Goal: Information Seeking & Learning: Learn about a topic

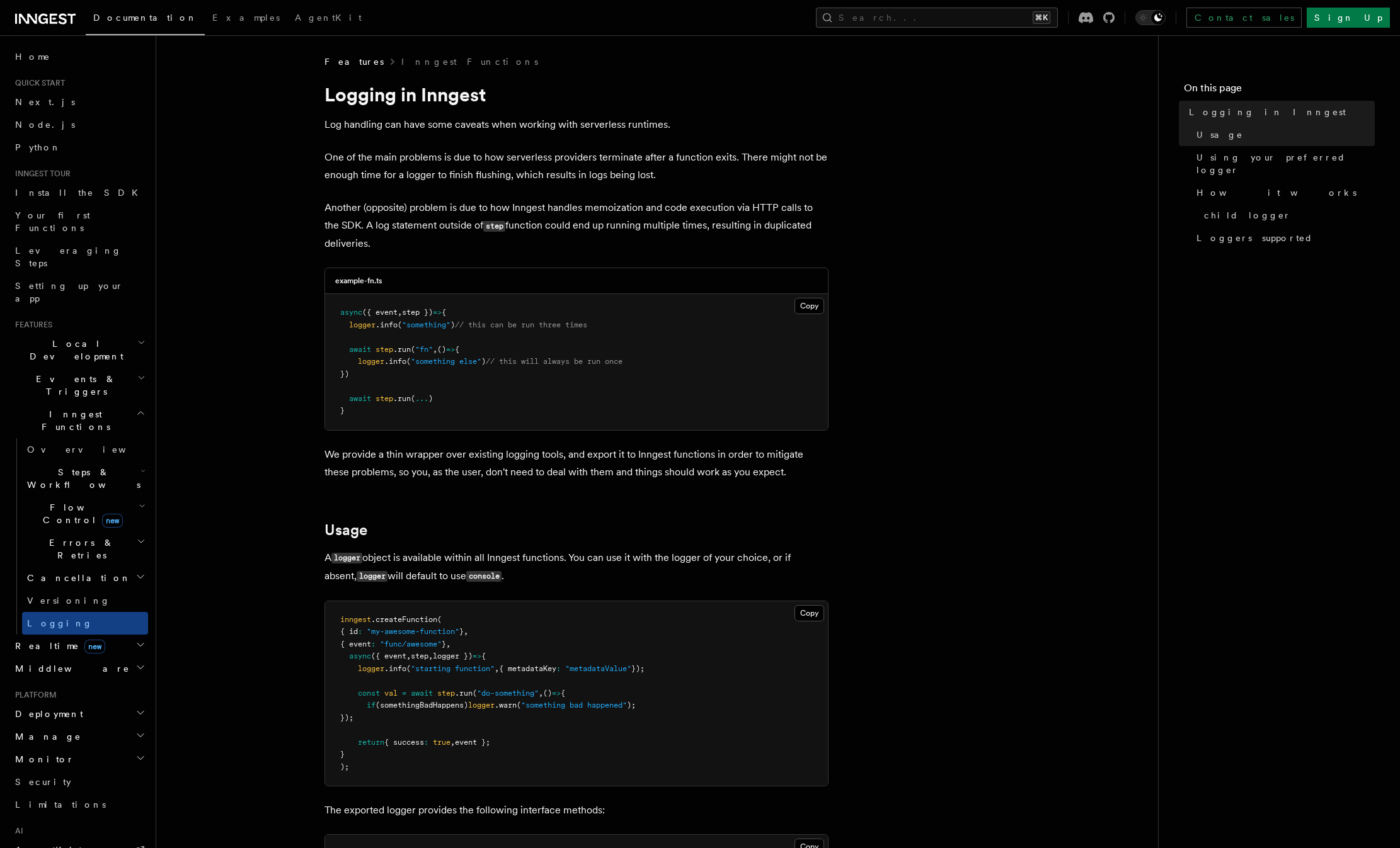
click at [64, 368] on h2 "Events & Triggers" at bounding box center [79, 386] width 138 height 36
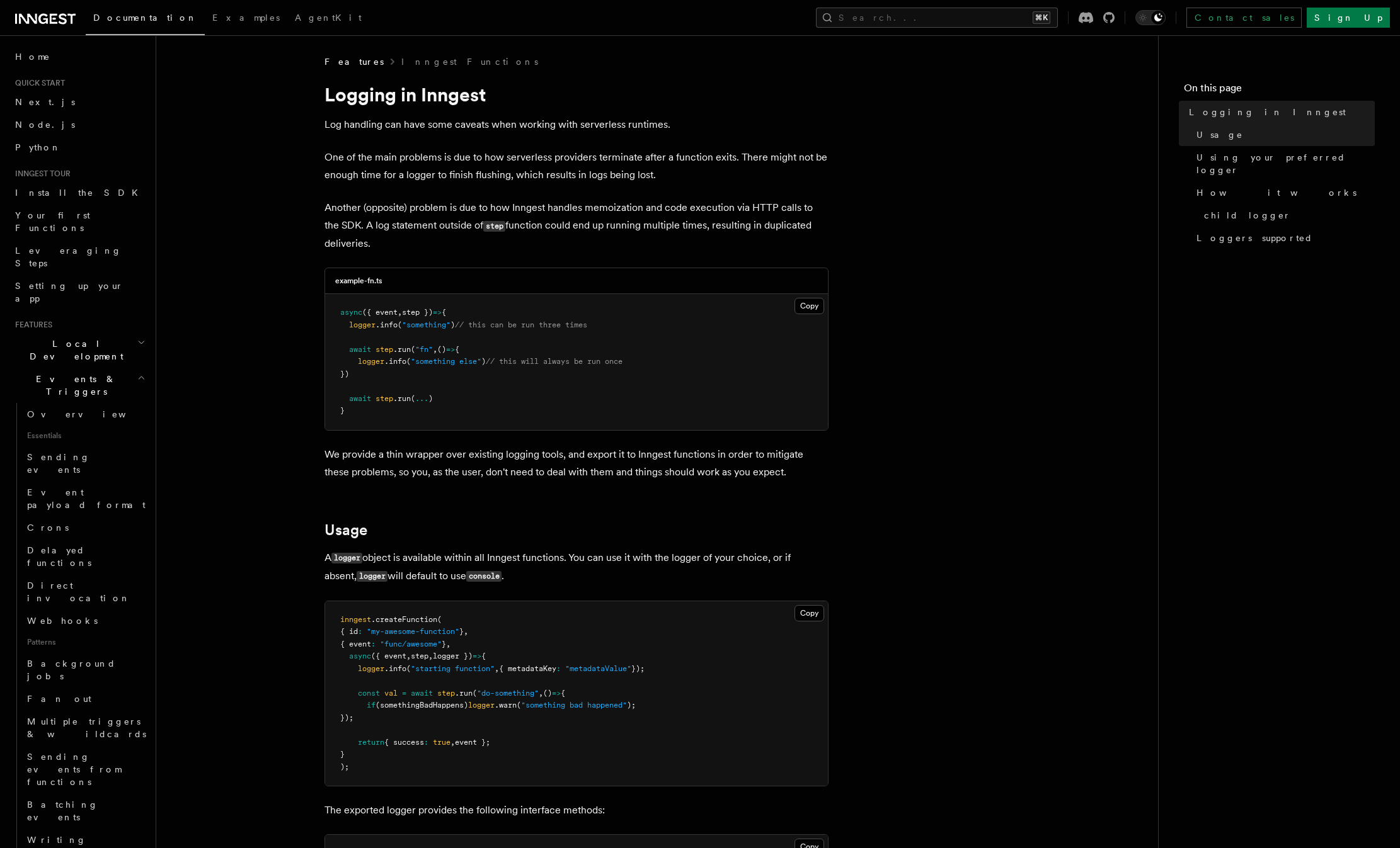
click at [65, 373] on span "Events & Triggers" at bounding box center [74, 386] width 127 height 25
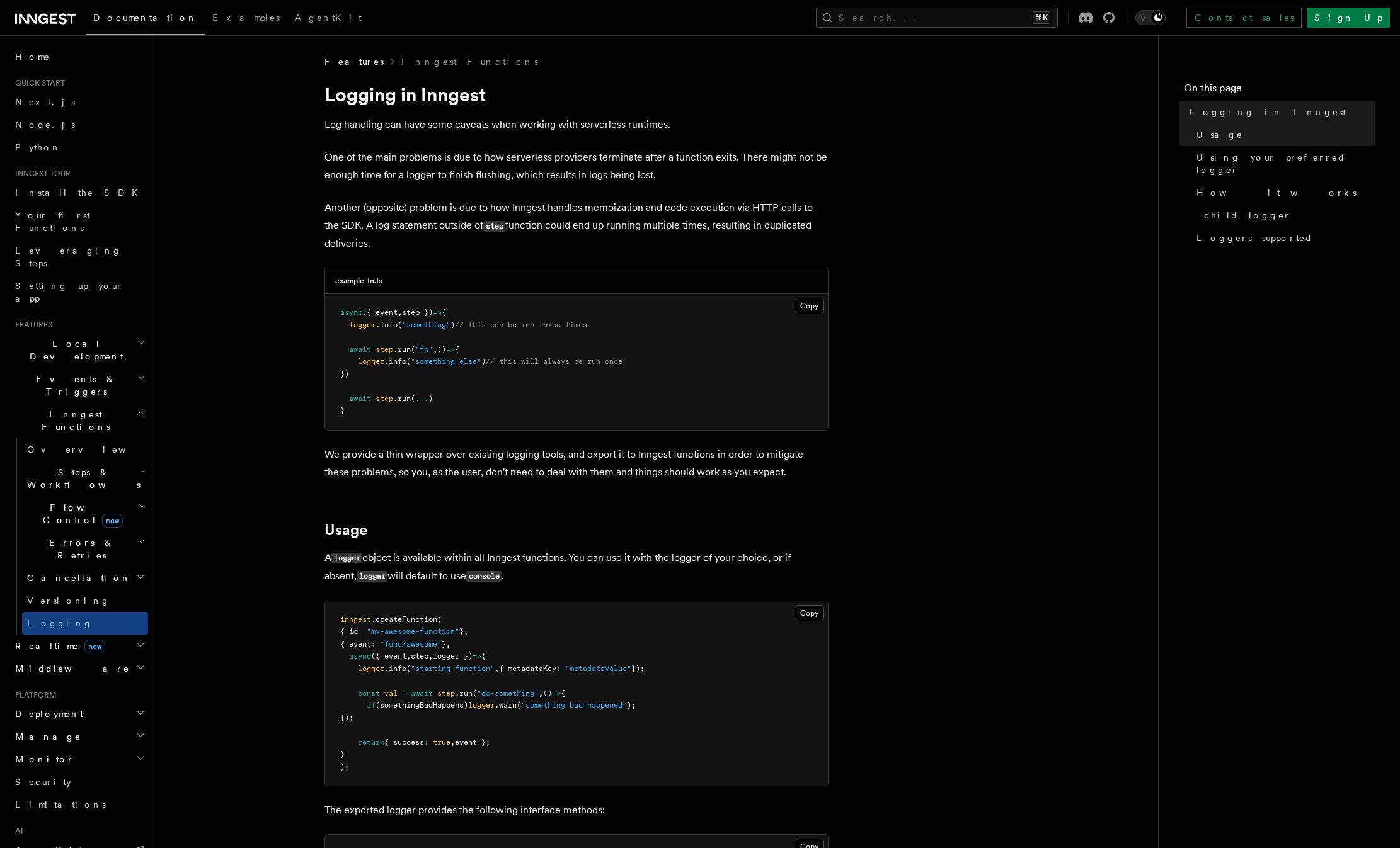
click at [63, 501] on span "Flow Control new" at bounding box center [80, 514] width 116 height 25
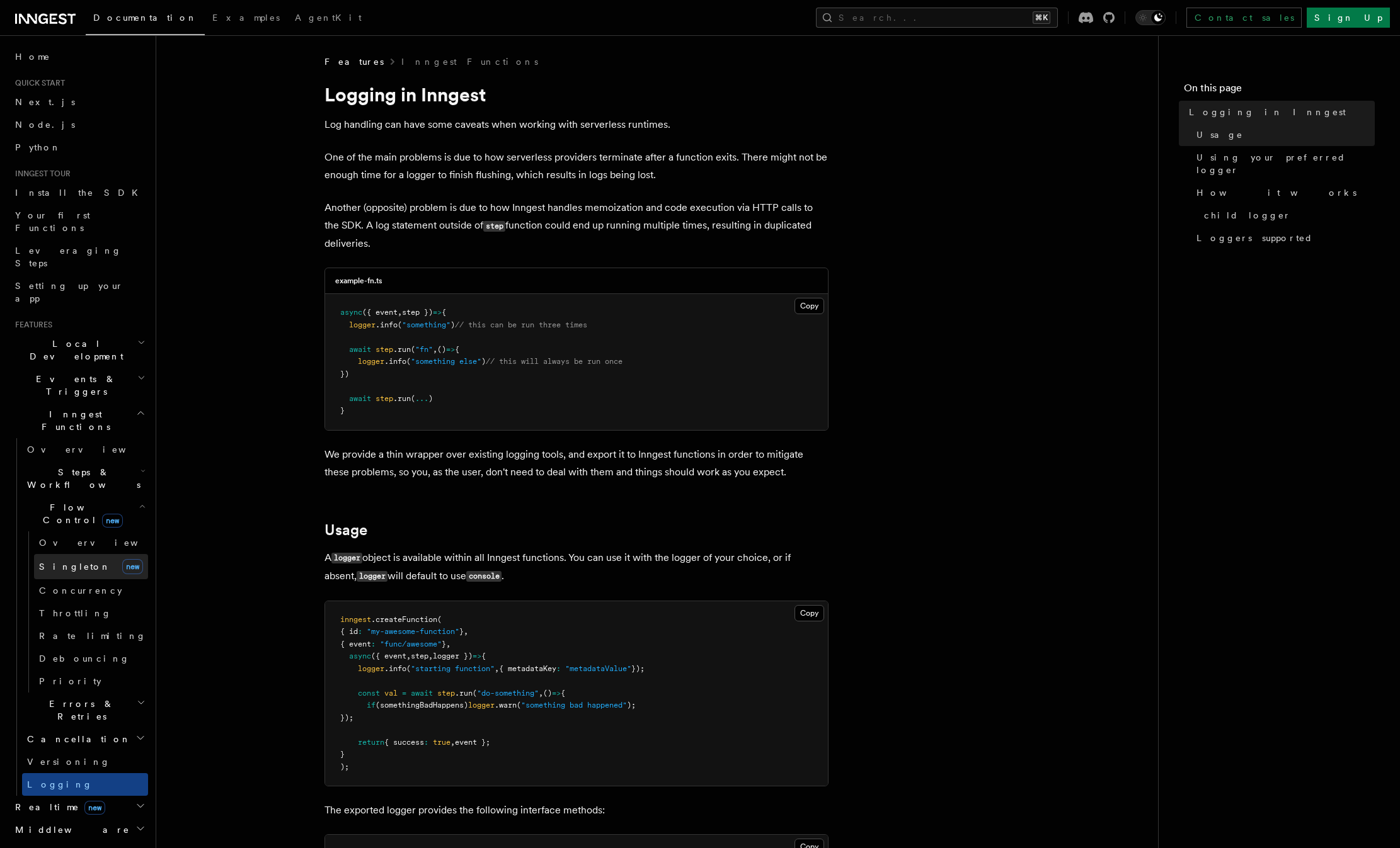
click at [65, 562] on span "Singleton" at bounding box center [75, 567] width 72 height 10
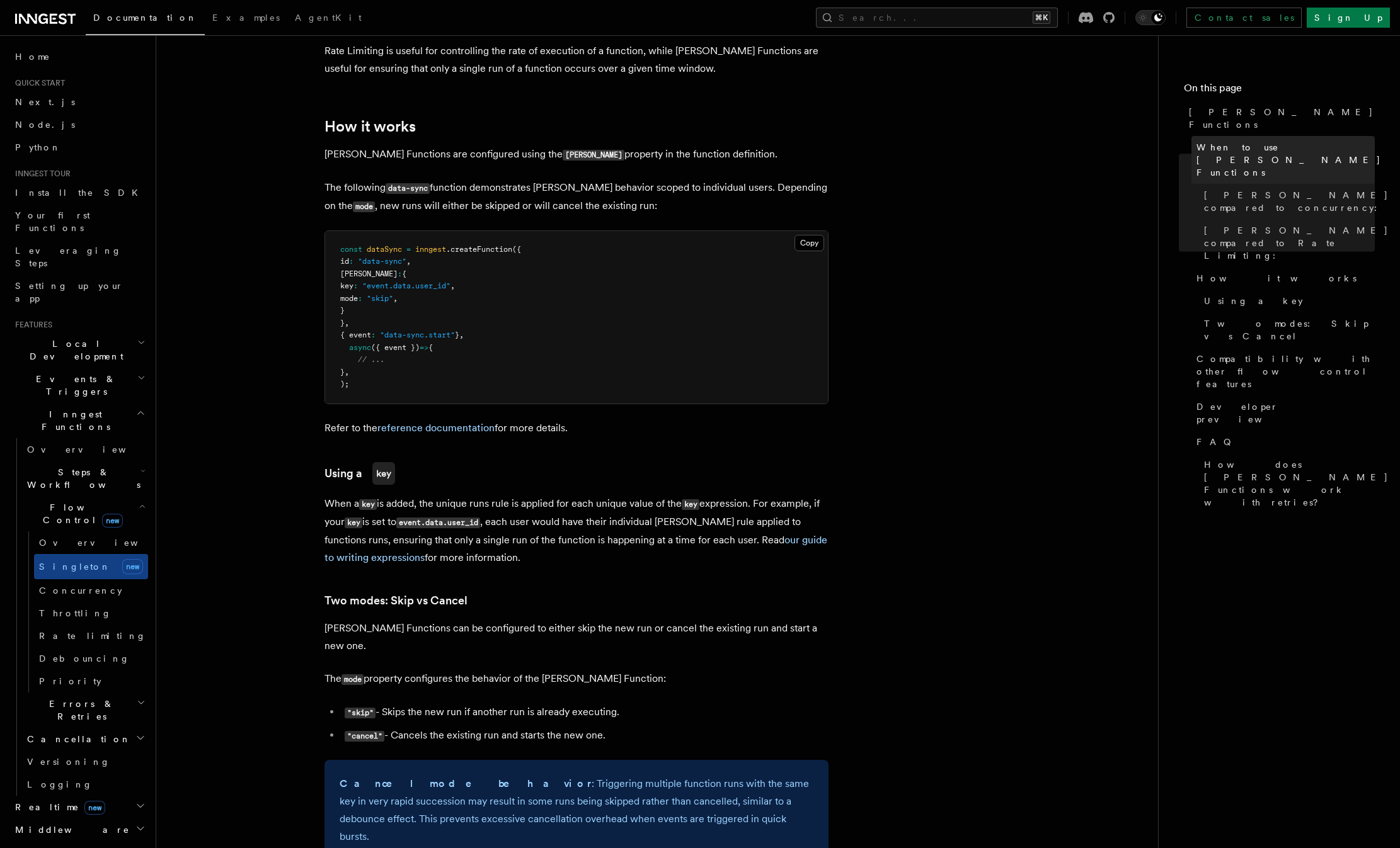
scroll to position [990, 0]
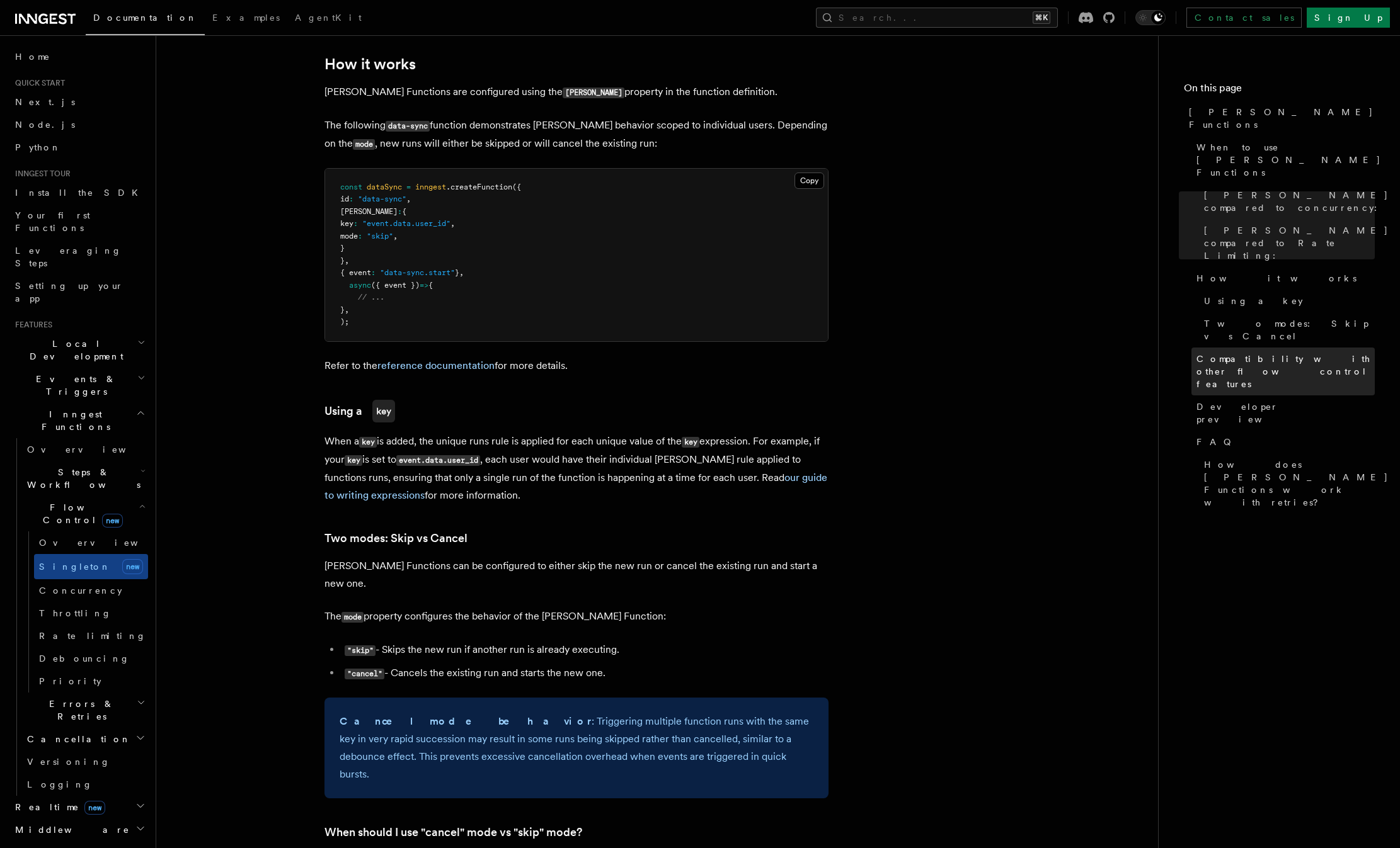
click at [1242, 352] on span "Compatibility with other flow control features" at bounding box center [1285, 371] width 178 height 38
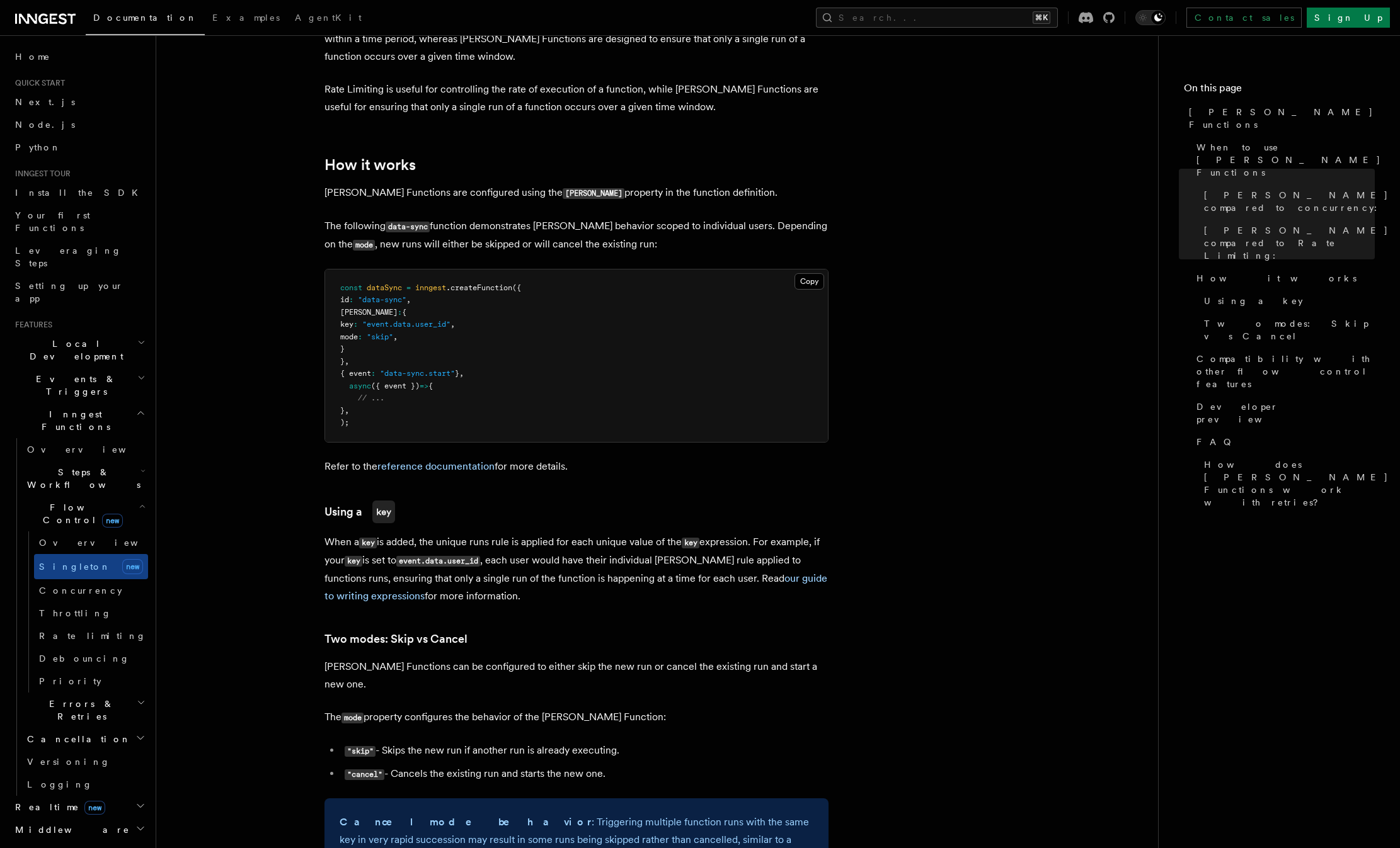
scroll to position [886, 0]
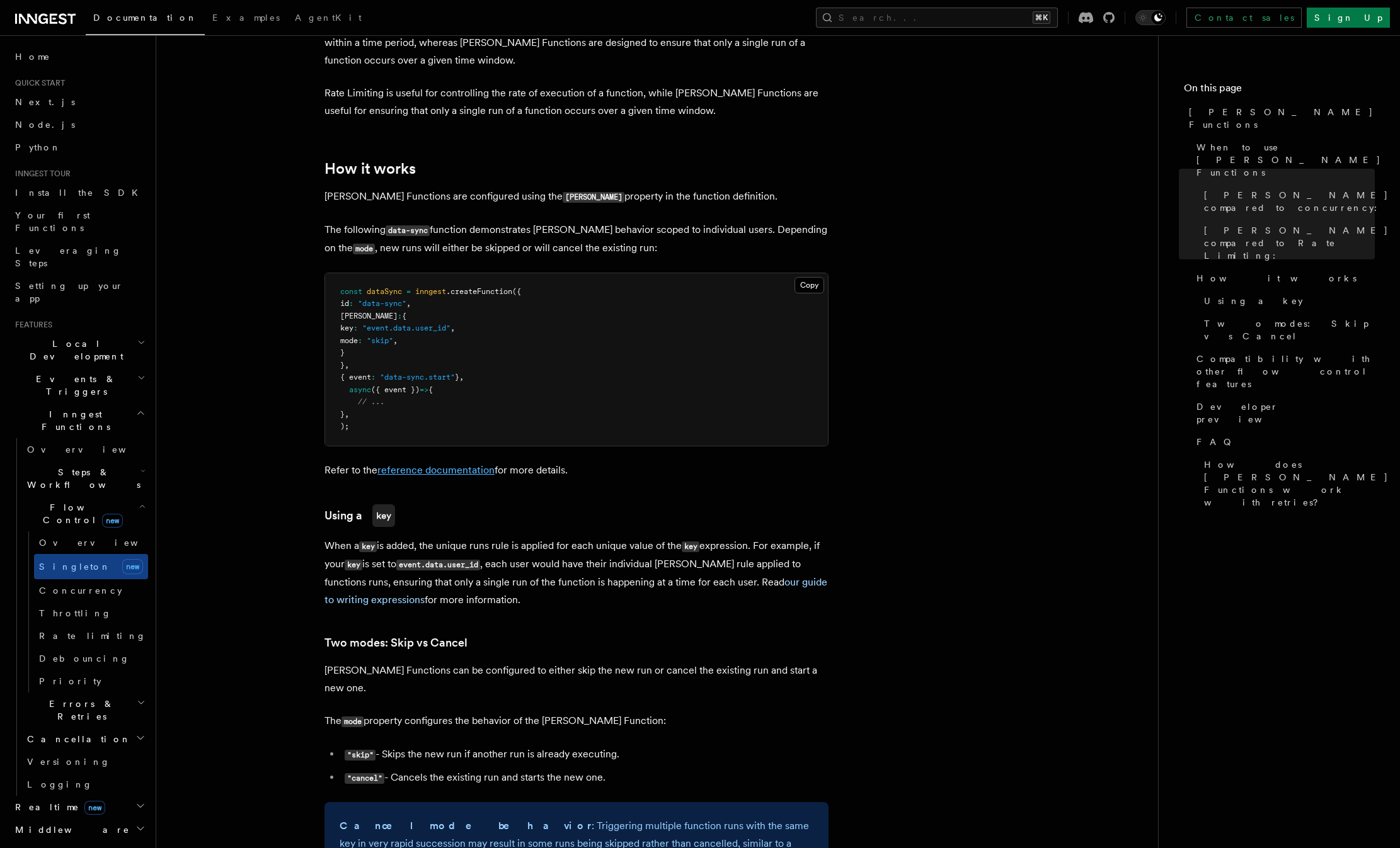
click at [470, 464] on link "reference documentation" at bounding box center [436, 470] width 117 height 12
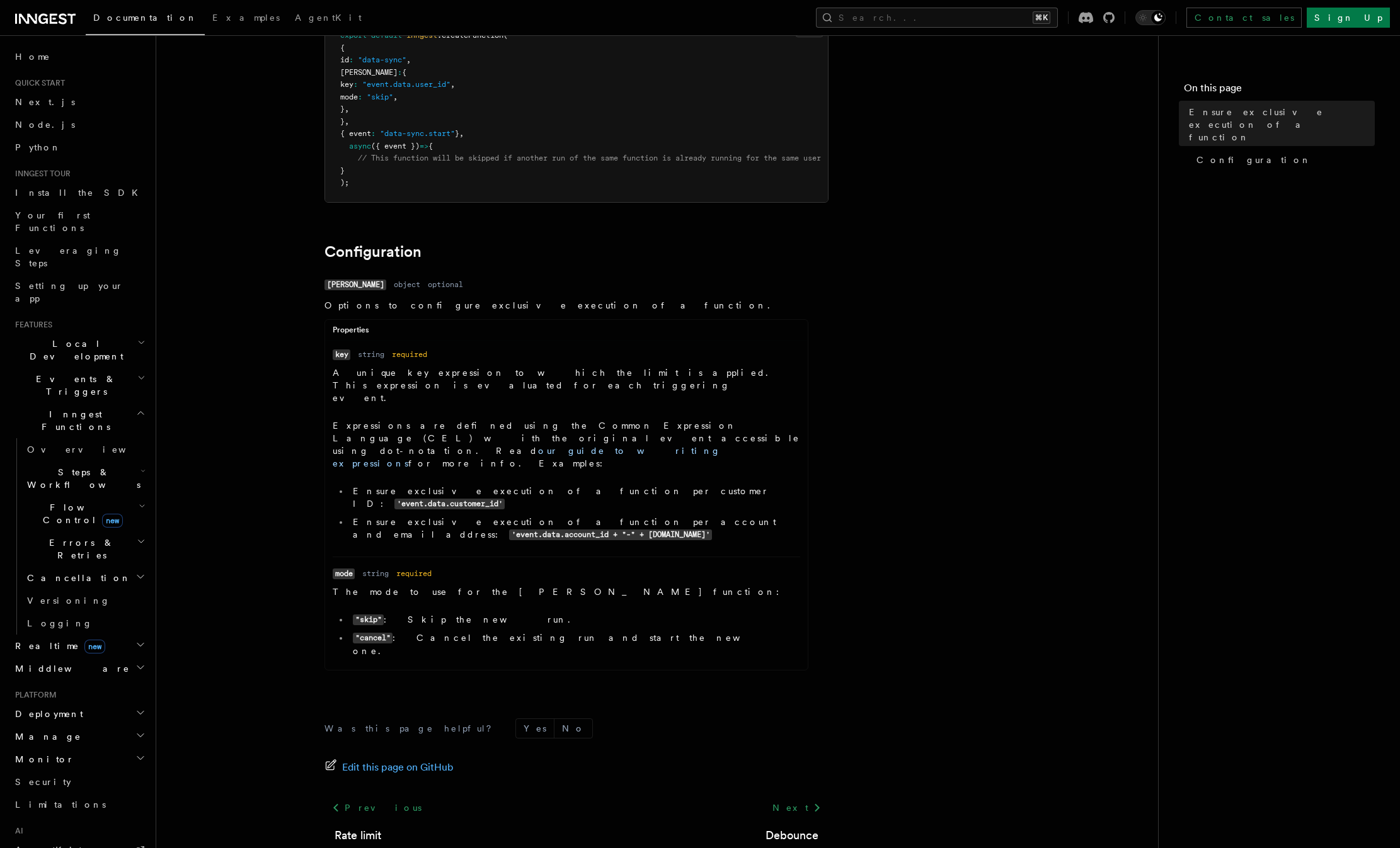
scroll to position [184, 0]
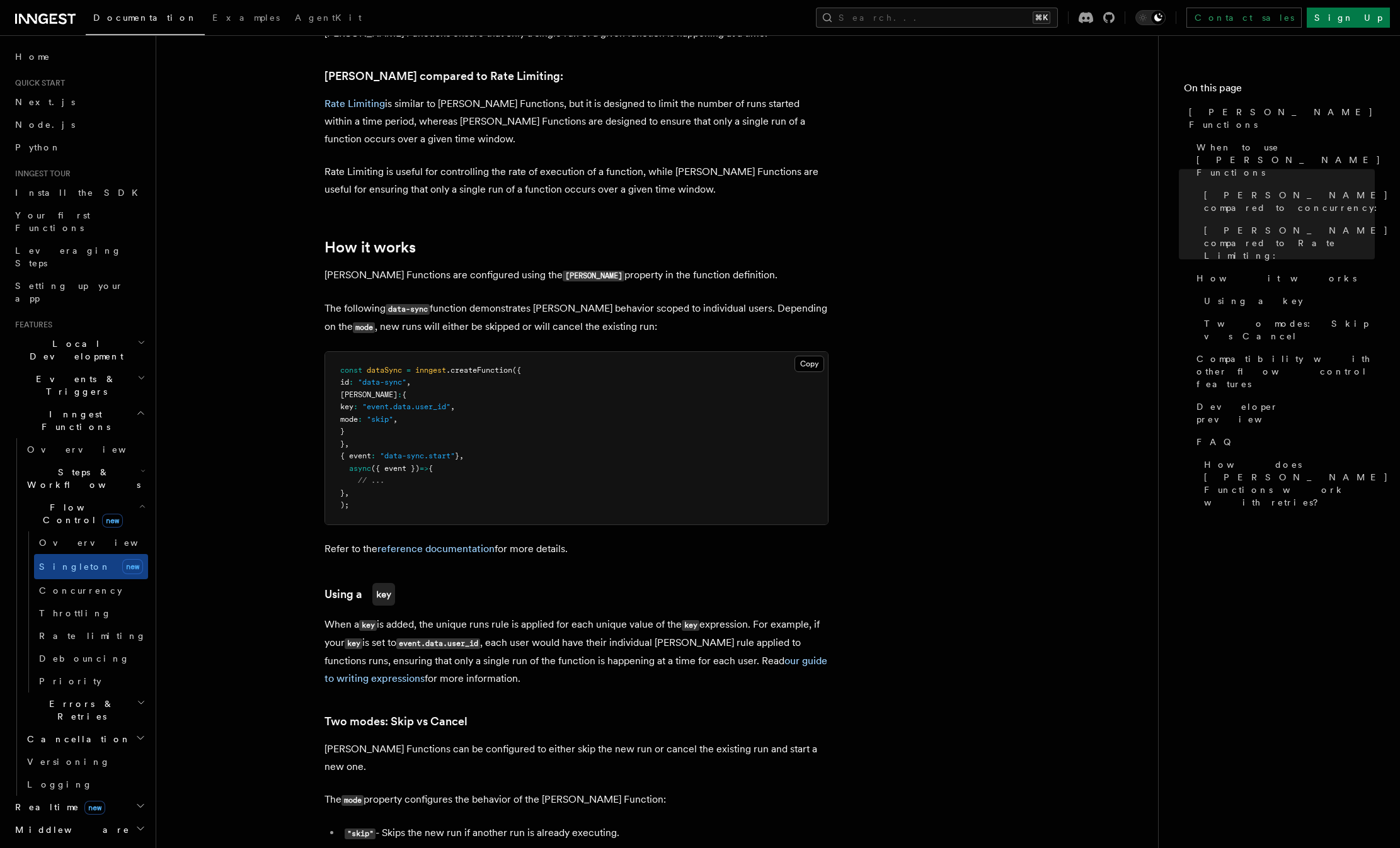
scroll to position [808, 0]
click at [359, 665] on link "our guide to writing expressions" at bounding box center [575, 669] width 503 height 30
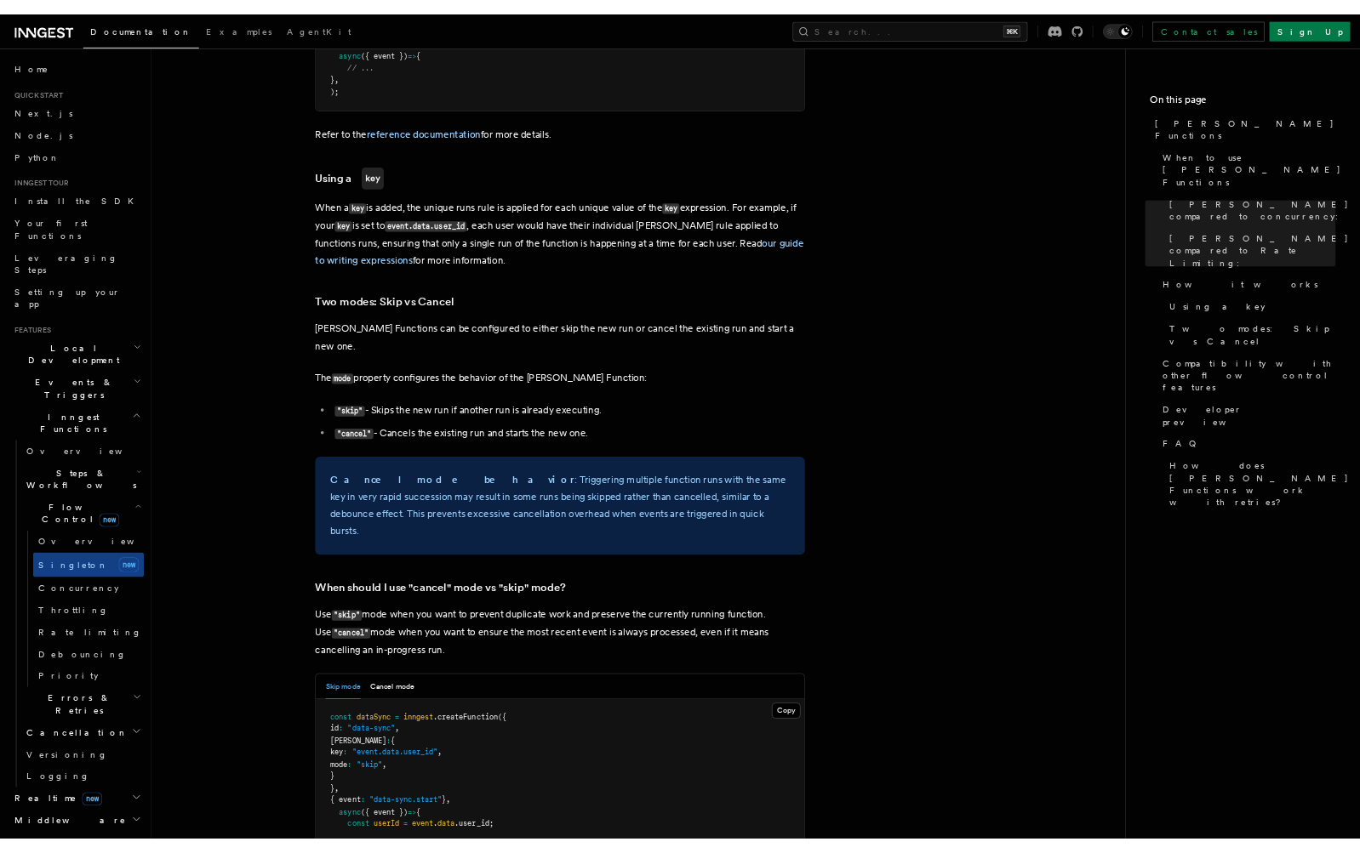
scroll to position [1668, 0]
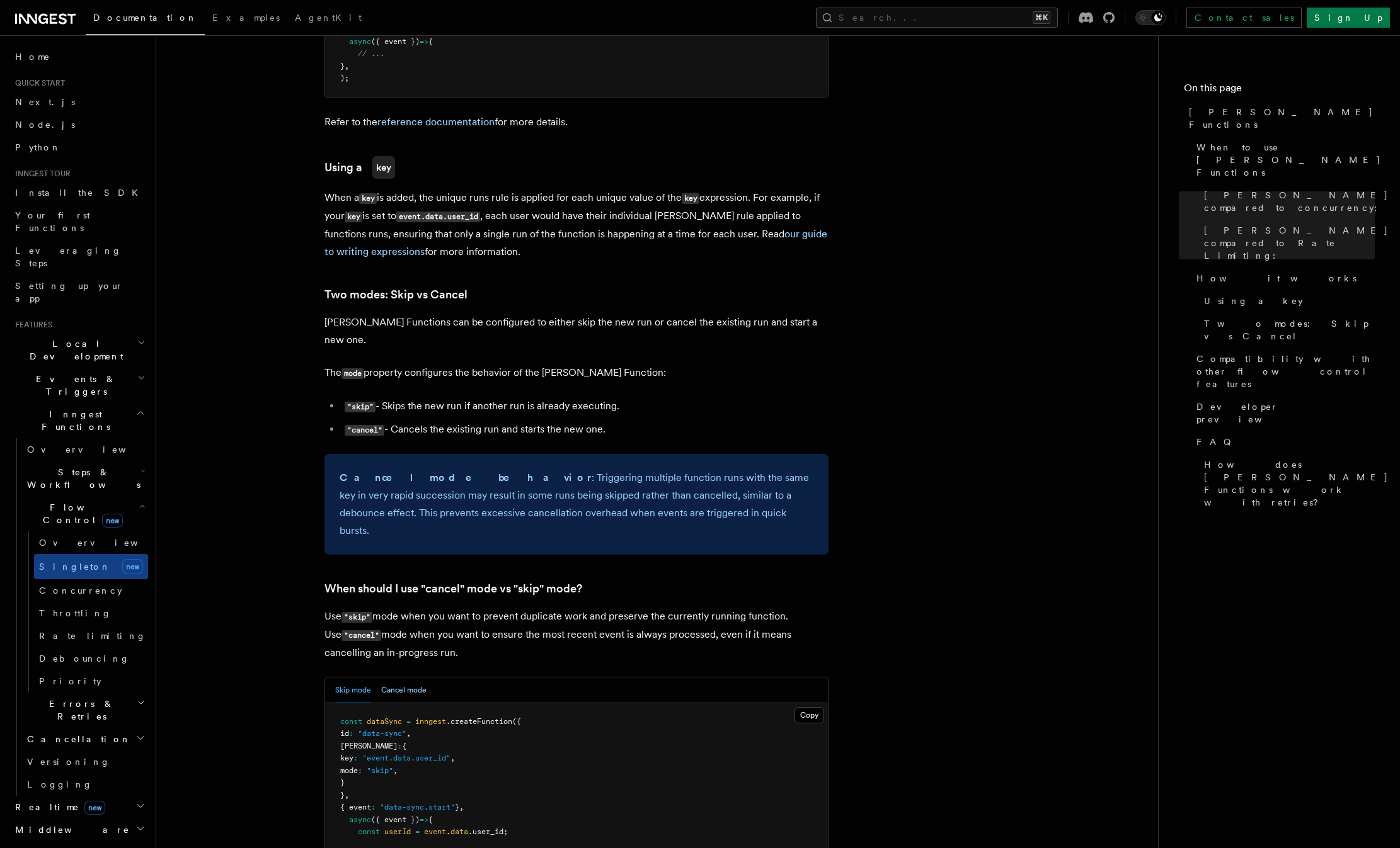
click at [403, 677] on button "Cancel mode" at bounding box center [403, 690] width 45 height 26
click at [346, 677] on button "Skip mode" at bounding box center [353, 690] width 36 height 26
click at [1062, 391] on article "Features Inngest Functions Flow Control [PERSON_NAME] Functions TypeScript v3.3…" at bounding box center [657, 377] width 961 height 3113
